Goal: Information Seeking & Learning: Learn about a topic

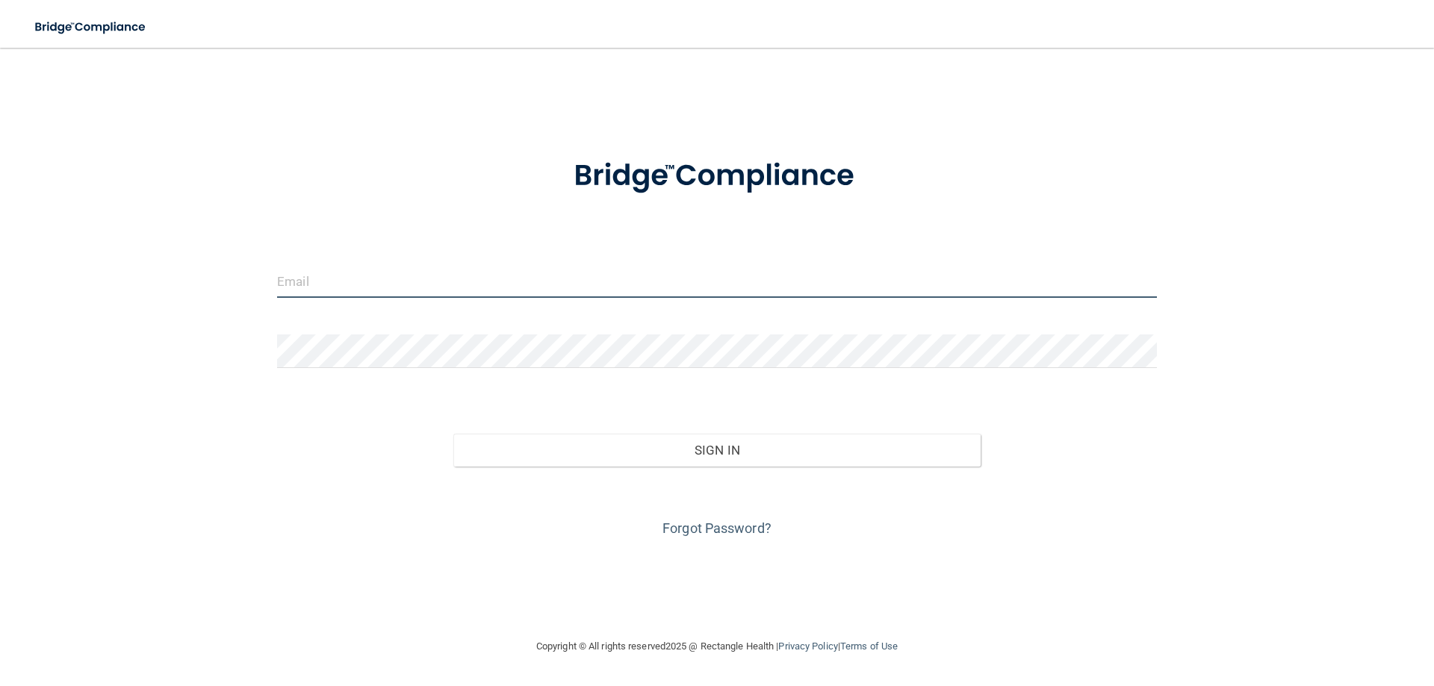
click at [338, 275] on input "email" at bounding box center [717, 281] width 880 height 34
type input "[EMAIL_ADDRESS][DOMAIN_NAME]"
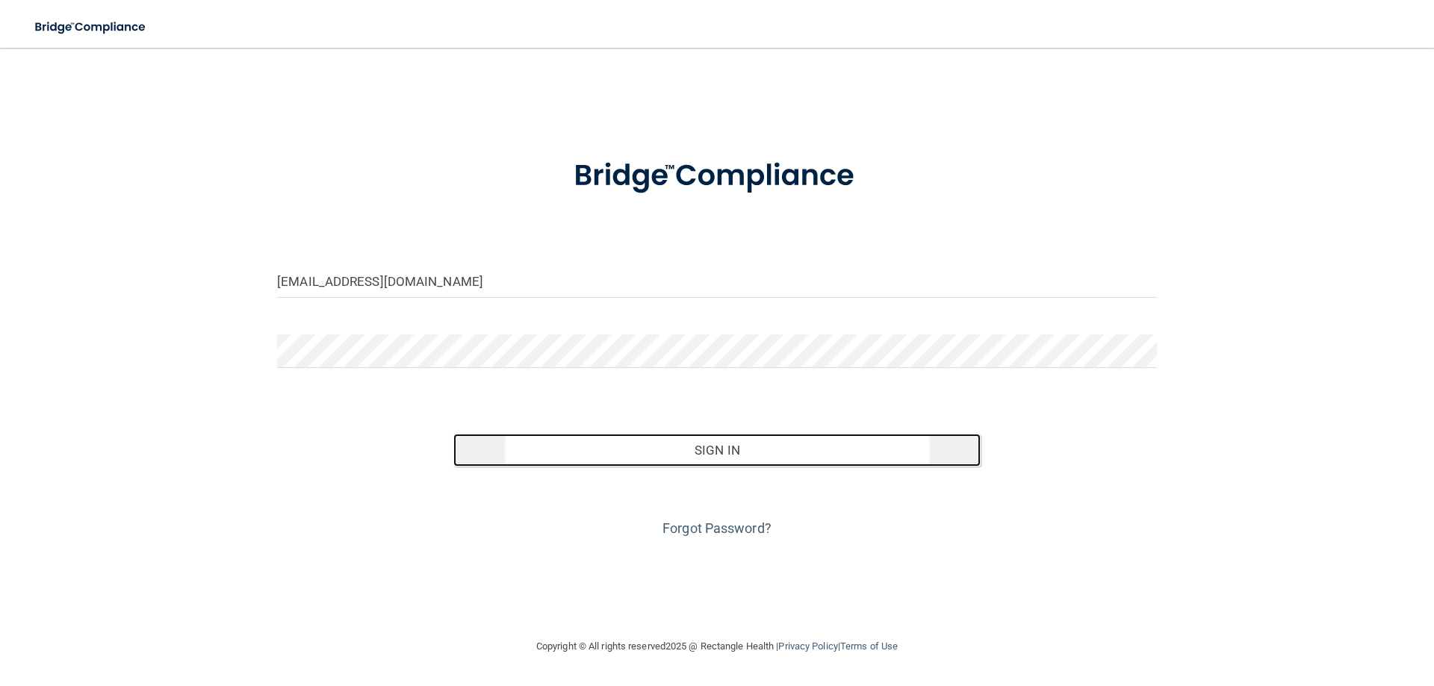
click at [760, 450] on button "Sign In" at bounding box center [717, 450] width 528 height 33
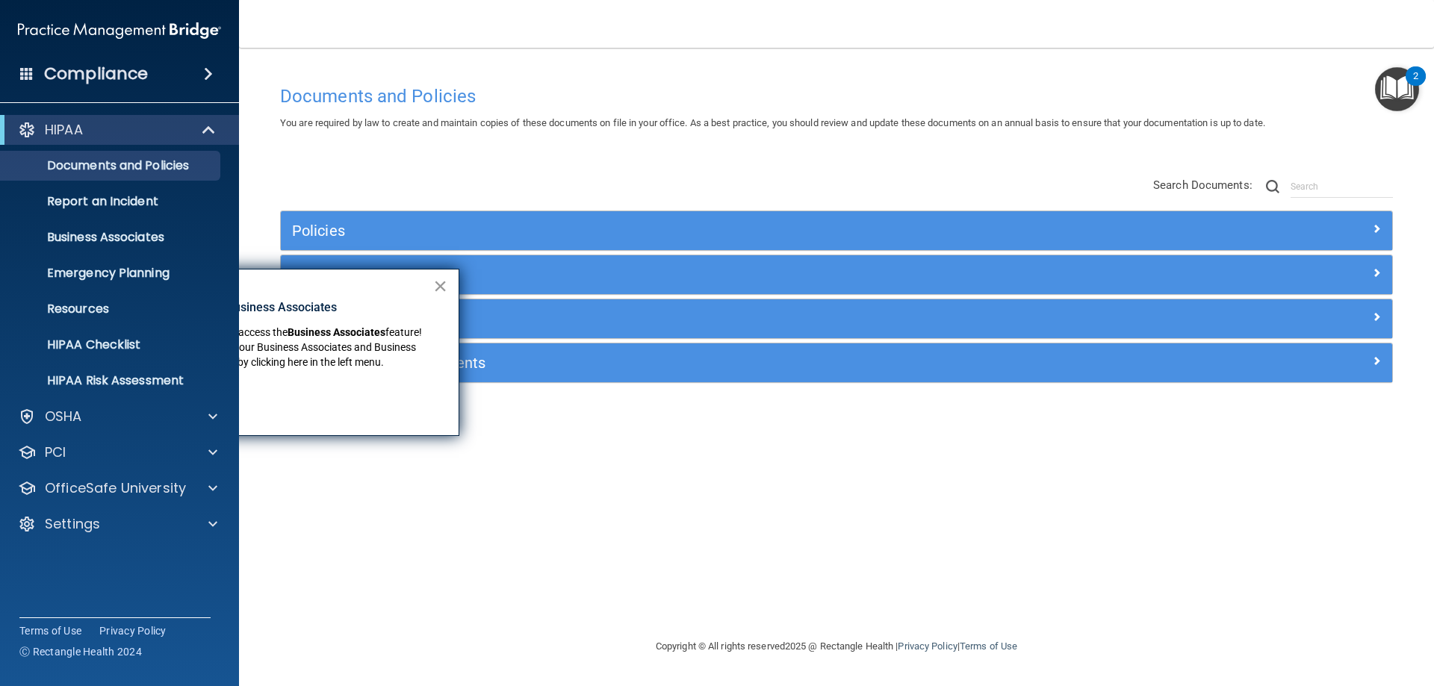
click at [441, 282] on button "×" at bounding box center [440, 286] width 14 height 24
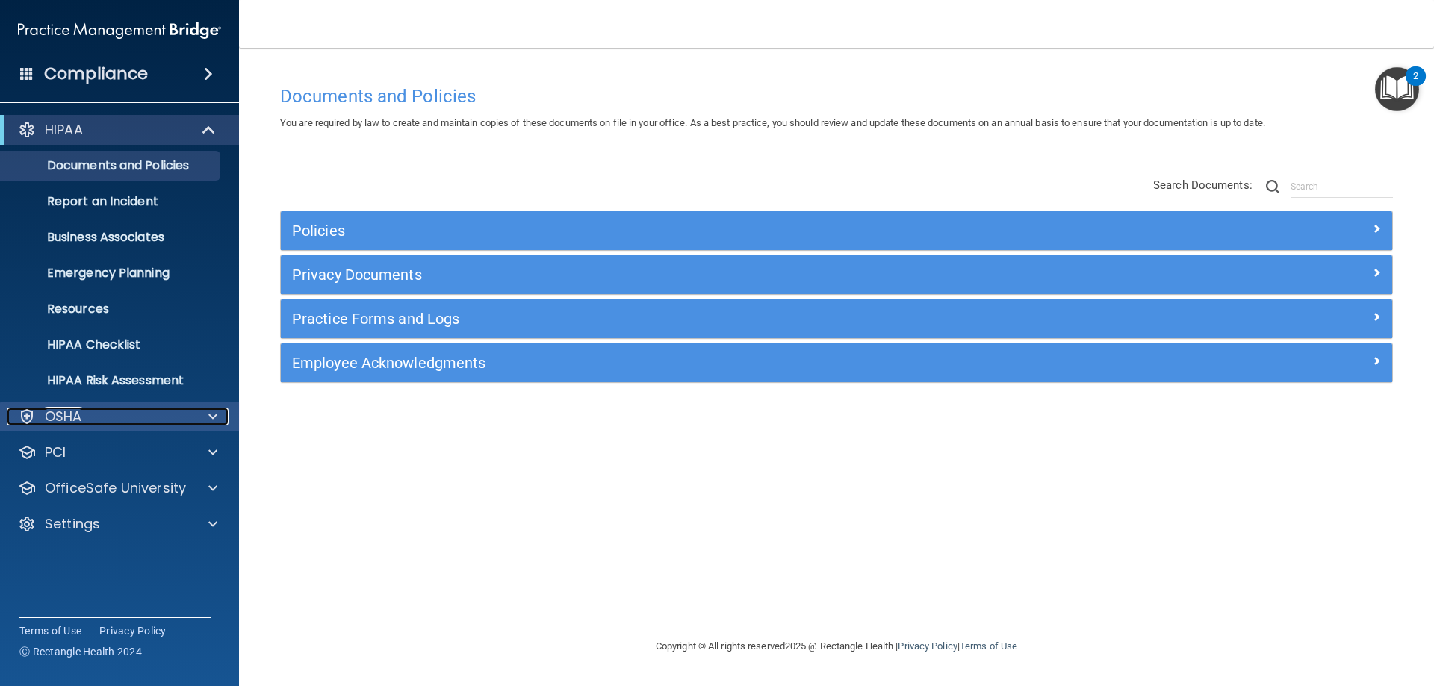
click at [175, 415] on div "OSHA" at bounding box center [99, 417] width 185 height 18
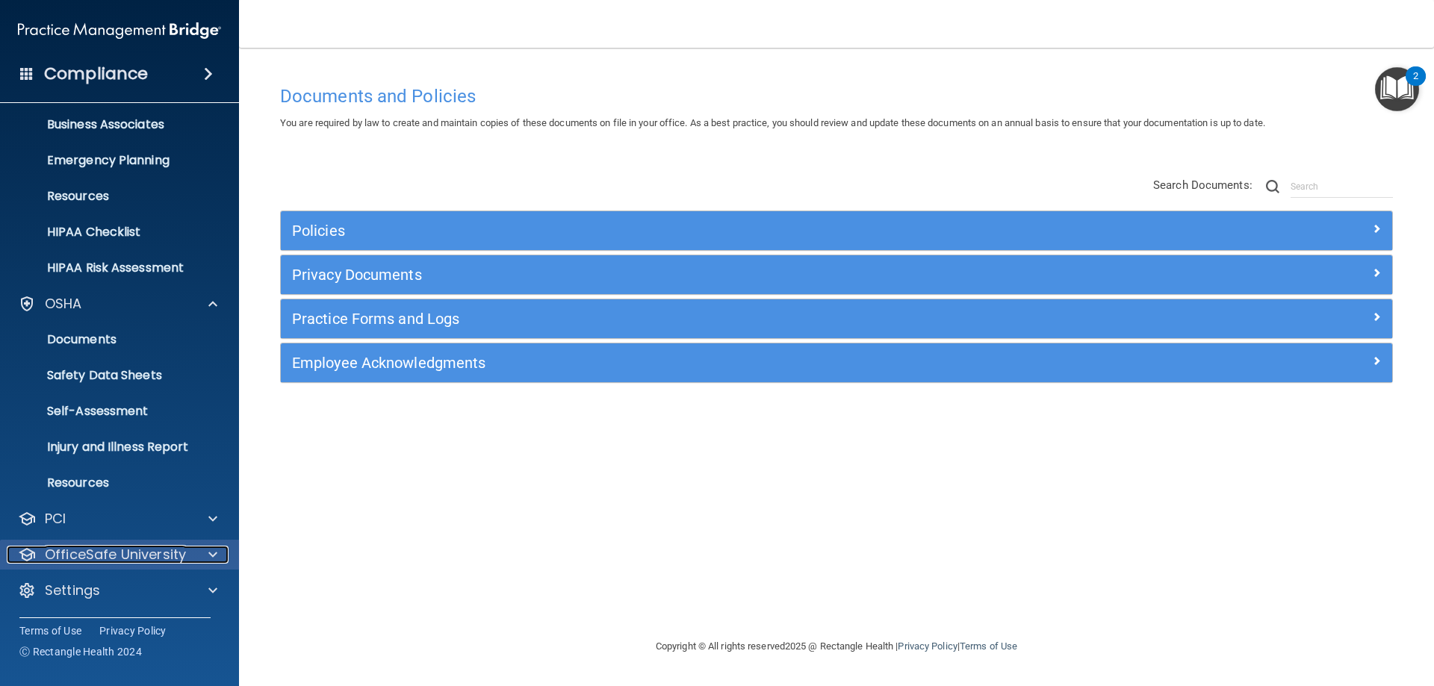
click at [108, 560] on p "OfficeSafe University" at bounding box center [115, 555] width 141 height 18
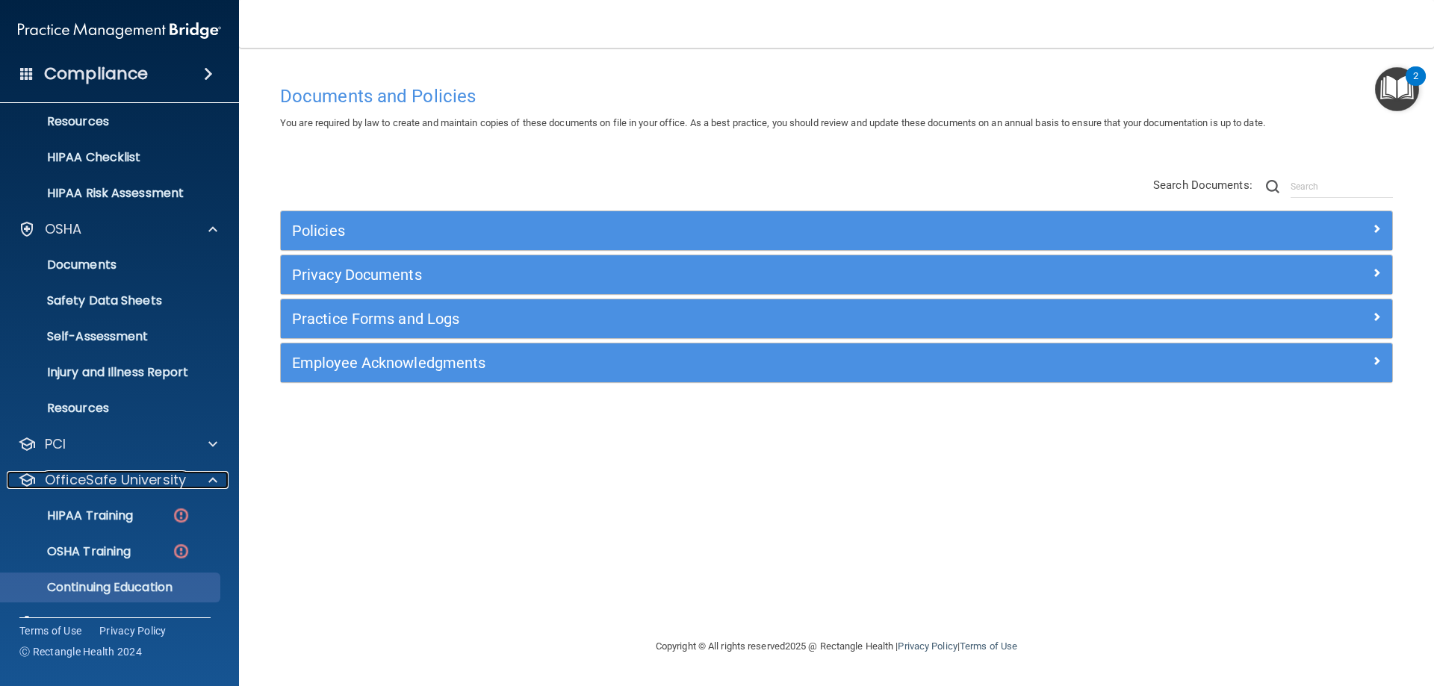
scroll to position [220, 0]
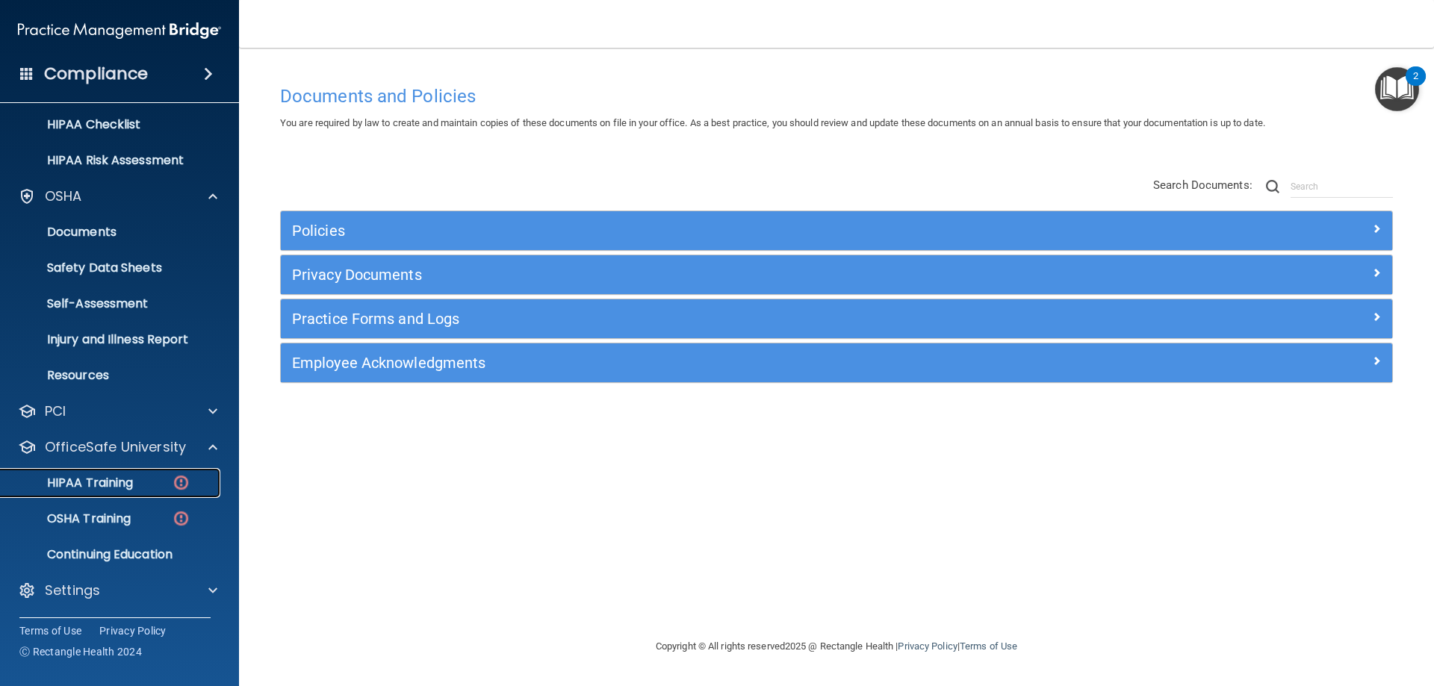
click at [186, 482] on img at bounding box center [181, 483] width 19 height 19
